Goal: Information Seeking & Learning: Understand process/instructions

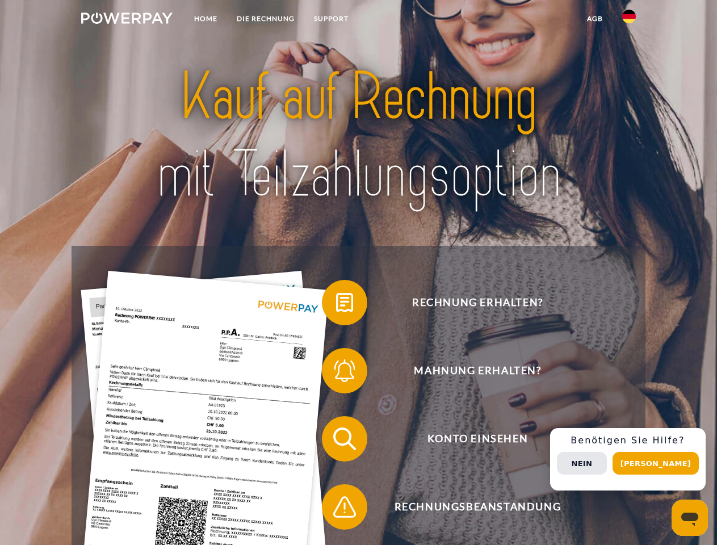
click at [127, 20] on img at bounding box center [126, 17] width 91 height 11
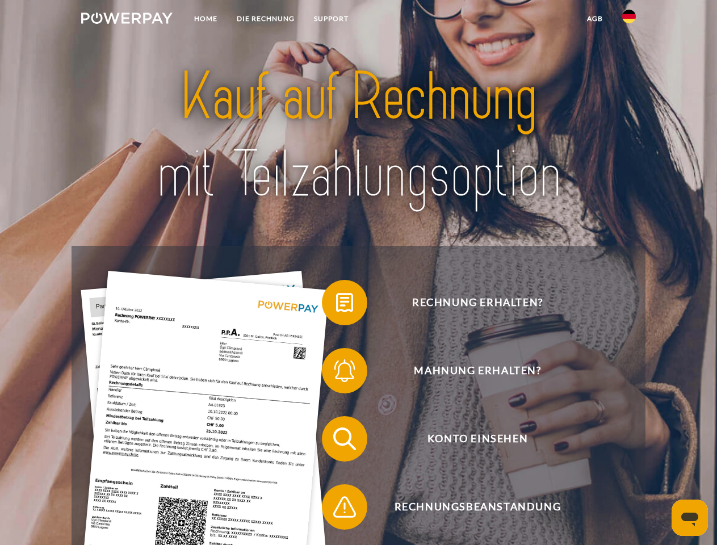
click at [629, 20] on img at bounding box center [630, 17] width 14 height 14
click at [595, 19] on link "agb" at bounding box center [595, 19] width 35 height 20
click at [336, 305] on span at bounding box center [327, 302] width 57 height 57
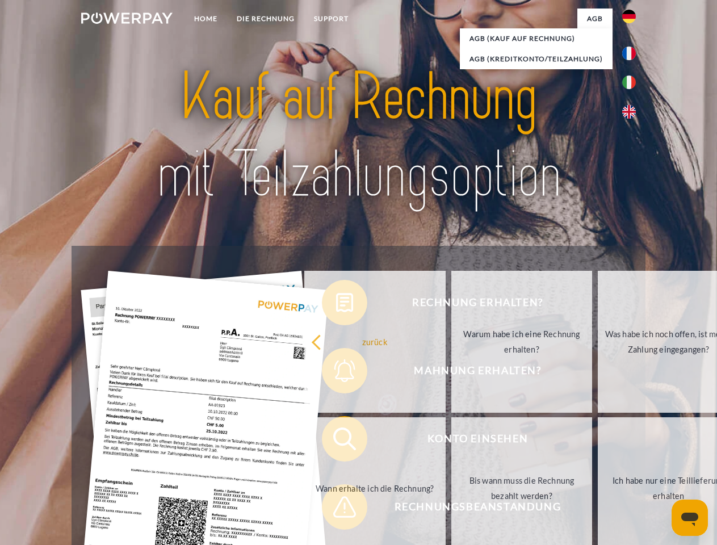
click at [336, 373] on div "Rechnung erhalten? Mahnung erhalten? Konto einsehen" at bounding box center [359, 473] width 574 height 454
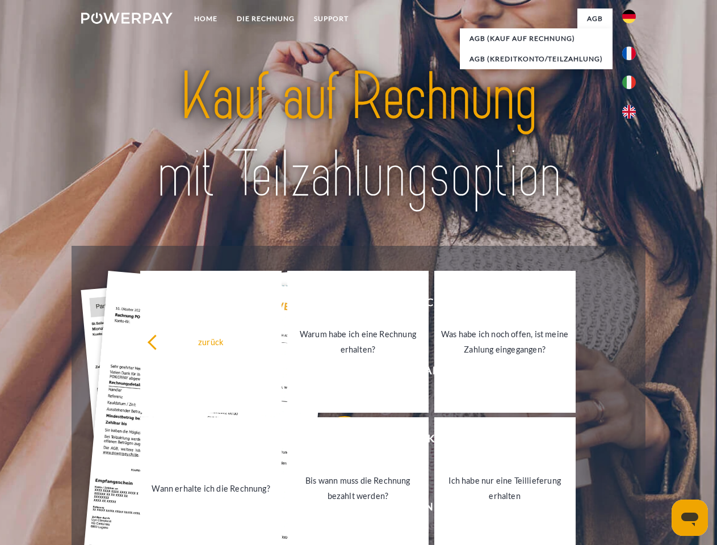
click at [336, 441] on link "Bis wann muss die Rechnung bezahlt werden?" at bounding box center [357, 489] width 141 height 142
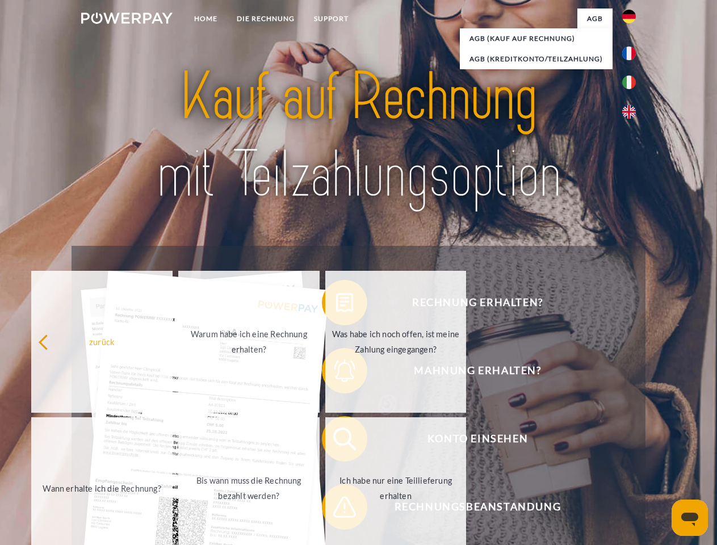
click at [336, 510] on span at bounding box center [327, 507] width 57 height 57
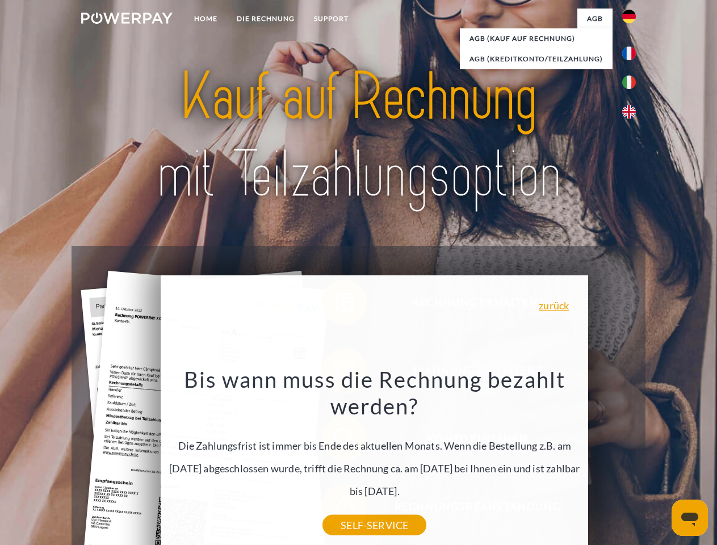
click at [632, 460] on div "Rechnung erhalten? Mahnung erhalten? Konto einsehen" at bounding box center [359, 473] width 574 height 454
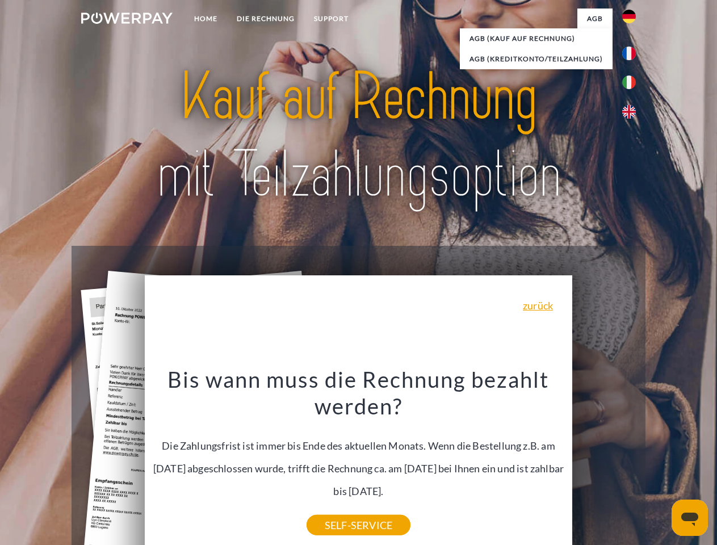
click at [604, 462] on span "Konto einsehen" at bounding box center [478, 438] width 278 height 45
click at [660, 464] on header "Home DIE RECHNUNG SUPPORT" at bounding box center [358, 392] width 717 height 784
